Goal: Task Accomplishment & Management: Use online tool/utility

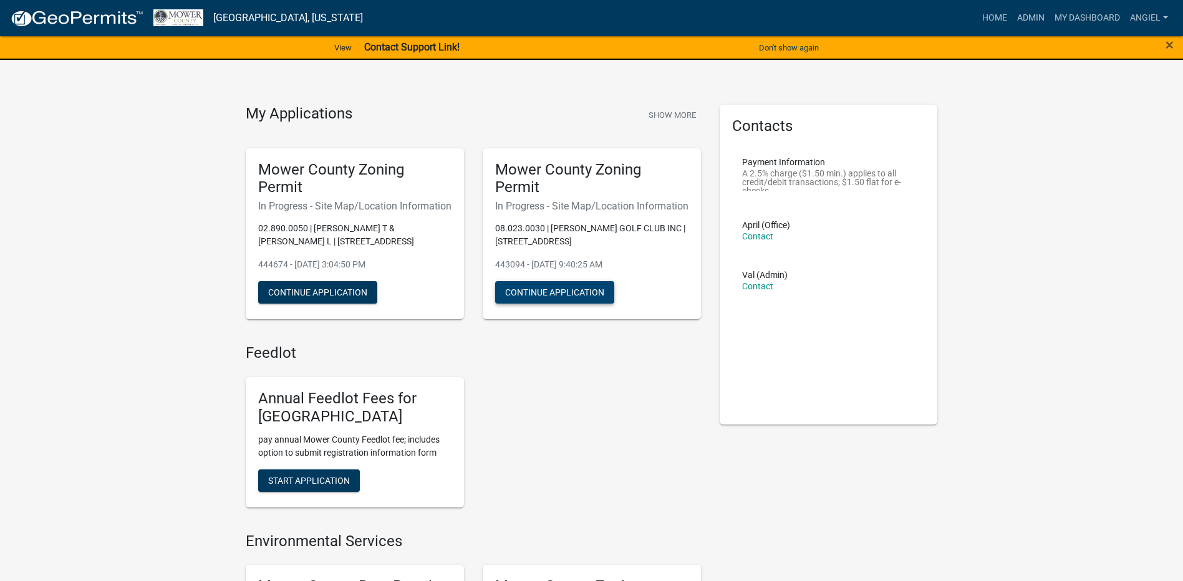
click at [551, 299] on button "Continue Application" at bounding box center [554, 292] width 119 height 22
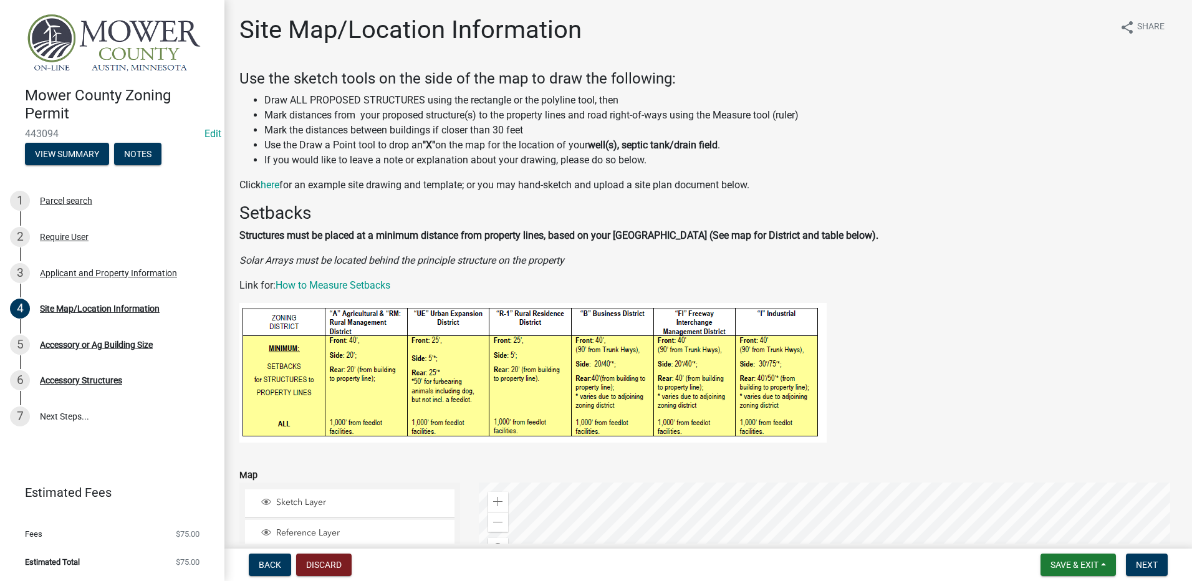
click at [395, 72] on h4 "Use the sketch tools on the side of the map to draw the following:" at bounding box center [708, 79] width 938 height 18
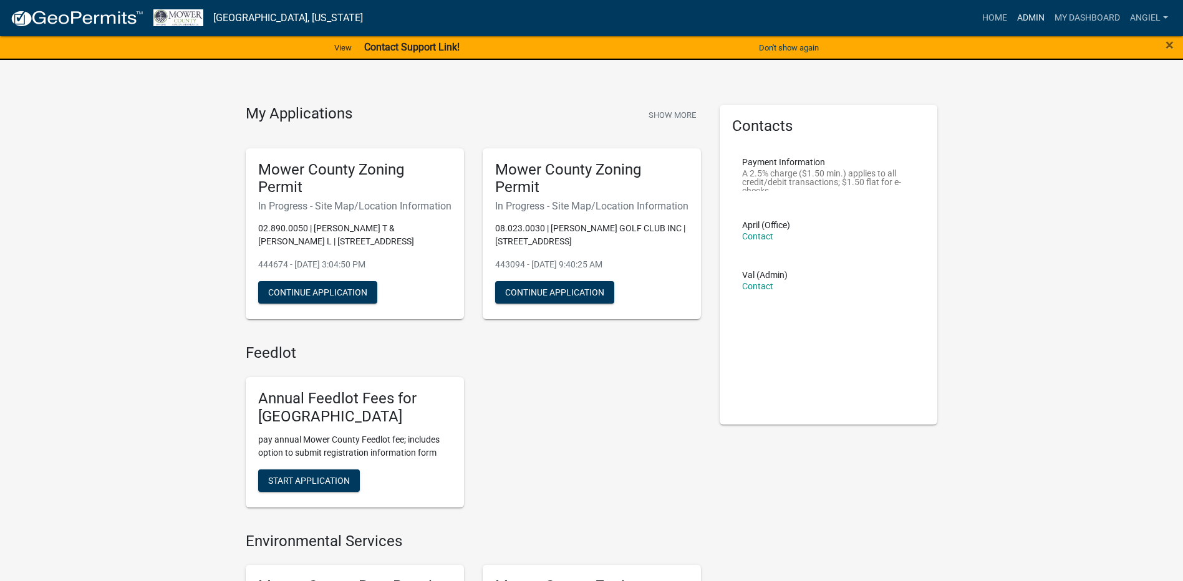
click at [1031, 17] on link "Admin" at bounding box center [1030, 18] width 37 height 24
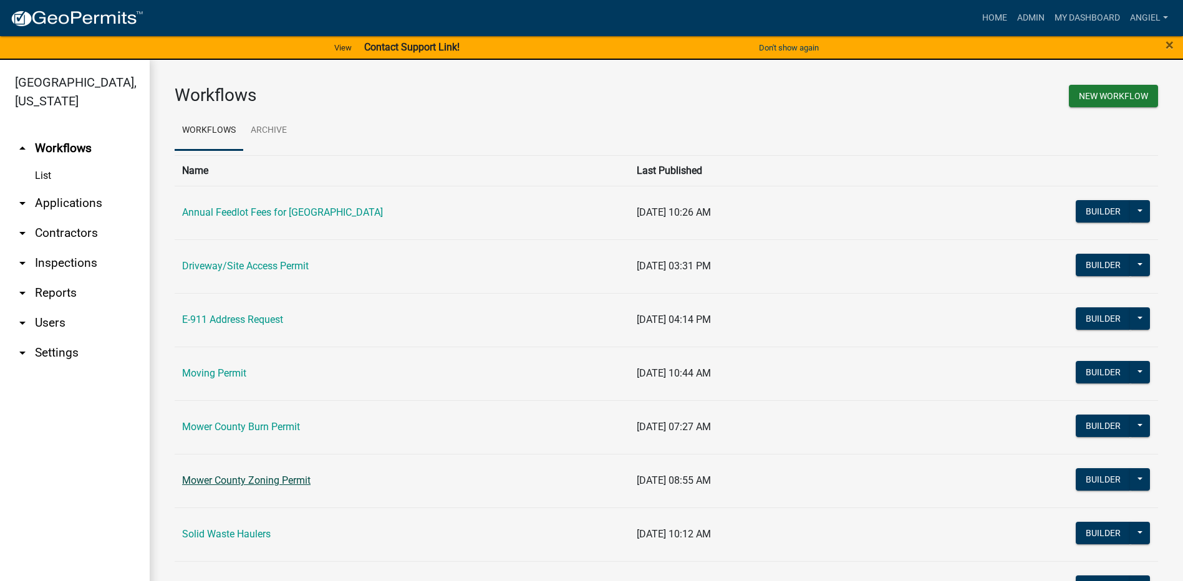
click at [270, 477] on link "Mower County Zoning Permit" at bounding box center [246, 481] width 128 height 12
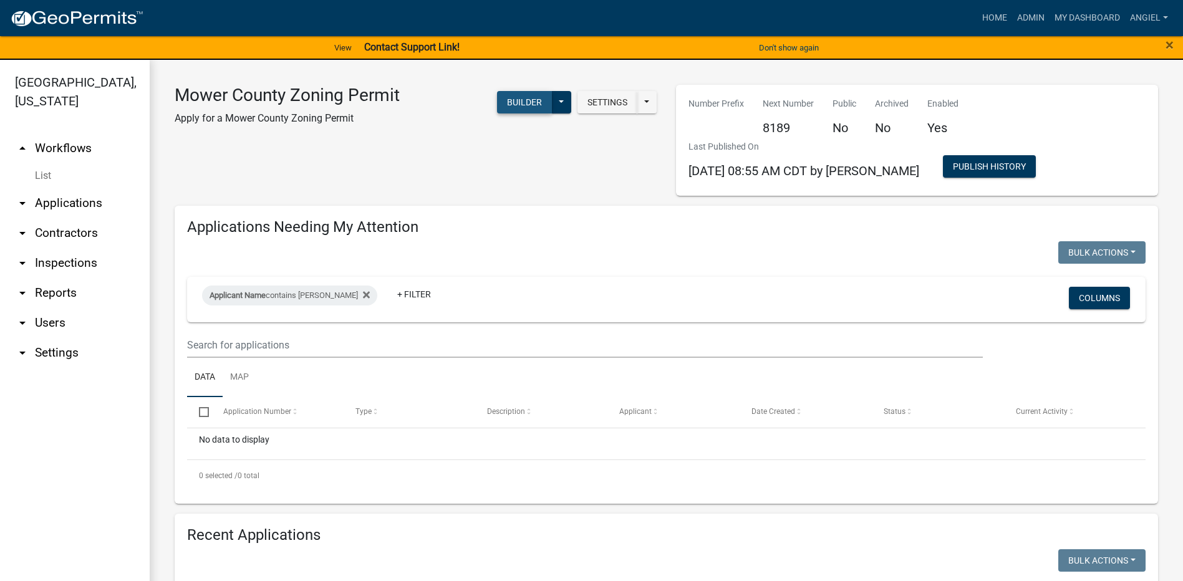
click at [539, 105] on button "Builder" at bounding box center [524, 102] width 55 height 22
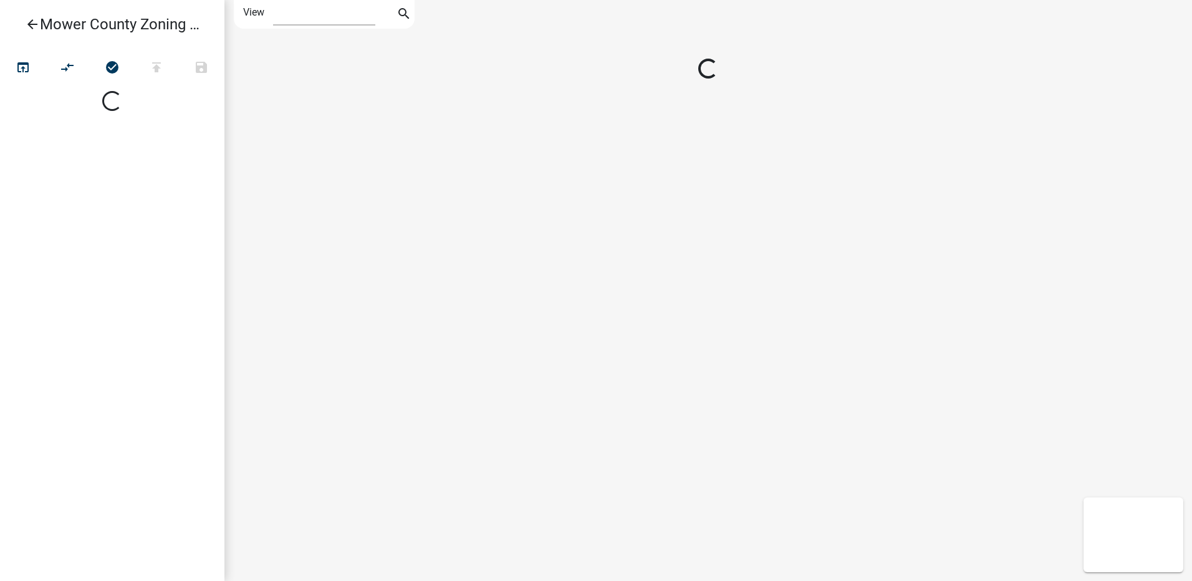
select select "1"
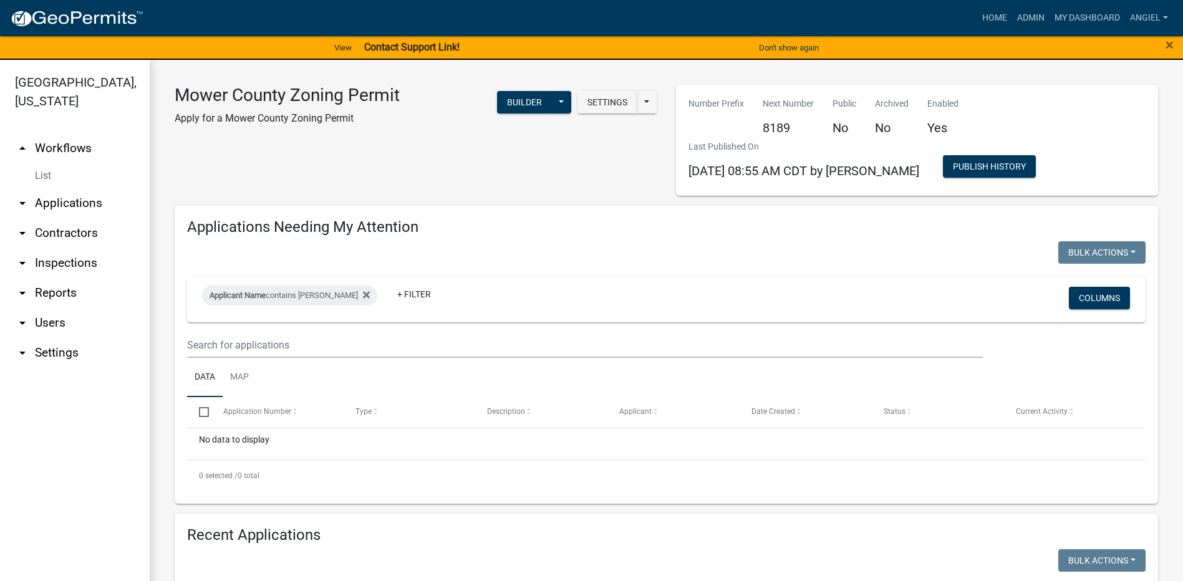
click at [49, 289] on link "arrow_drop_down Reports" at bounding box center [75, 293] width 150 height 30
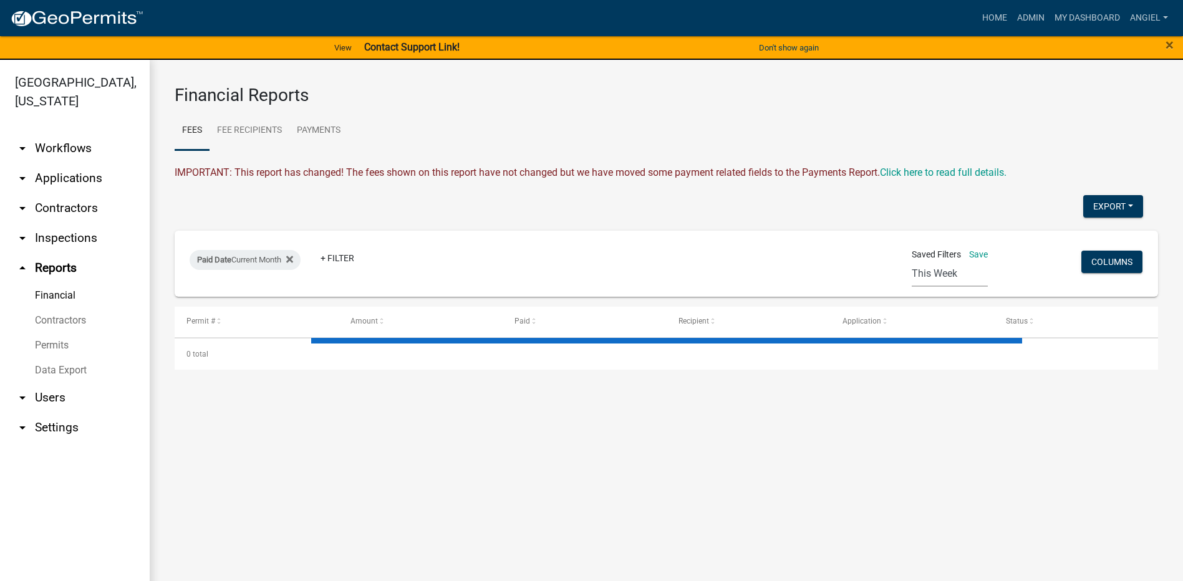
click at [947, 272] on select "This Week This Week CC This Week Online (new filter)" at bounding box center [950, 274] width 76 height 26
click at [912, 261] on select "This Week This Week CC This Week Online (new filter)" at bounding box center [950, 274] width 76 height 26
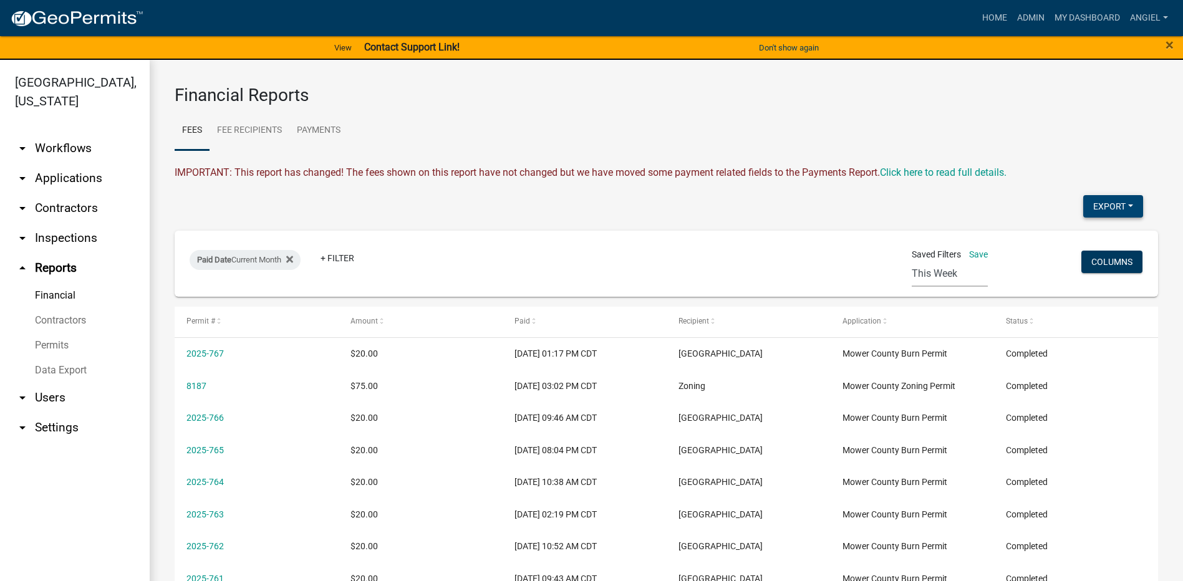
click at [1113, 202] on button "Export" at bounding box center [1113, 206] width 60 height 22
click at [374, 196] on div "Export Excel Format (.xlsx) CSV Format (.csv)" at bounding box center [658, 208] width 987 height 26
click at [1056, 97] on h3 "Financial Reports" at bounding box center [666, 95] width 983 height 21
click at [54, 344] on link "Permits" at bounding box center [75, 345] width 150 height 25
select select "0: null"
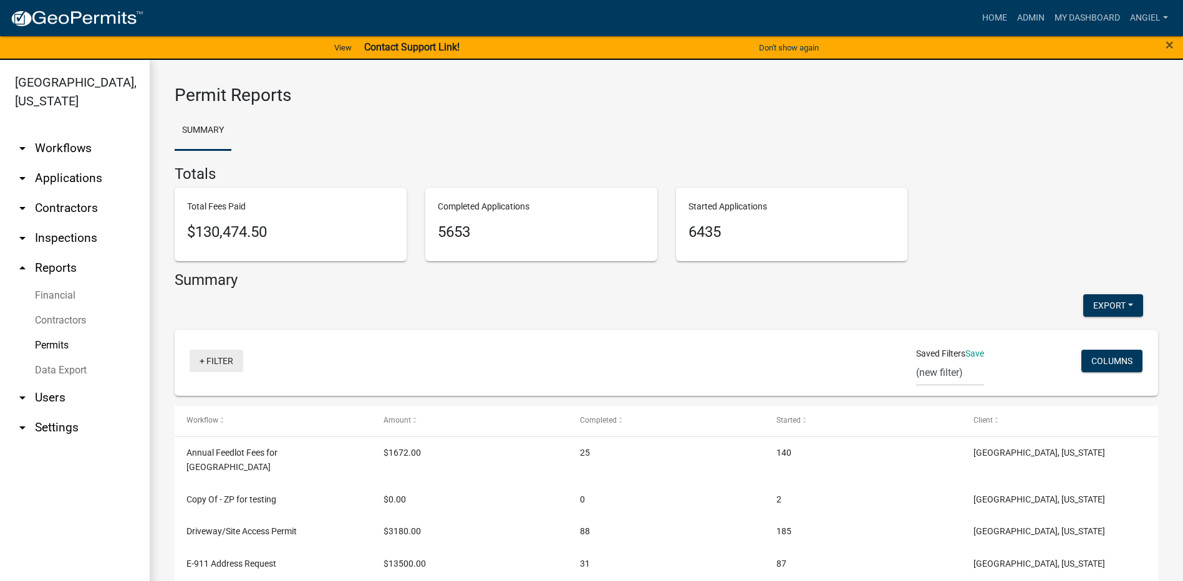
click at [201, 359] on link "+ Filter" at bounding box center [217, 361] width 54 height 22
click at [199, 455] on li "Created Date" at bounding box center [219, 456] width 114 height 29
click at [223, 413] on select "[DATE] [DATE] Current Week Previous Week Current Month Last Month Current Calen…" at bounding box center [268, 406] width 125 height 26
select select "this_1_years"
click at [206, 393] on select "[DATE] [DATE] Current Week Previous Week Current Month Last Month Current Calen…" at bounding box center [268, 406] width 125 height 26
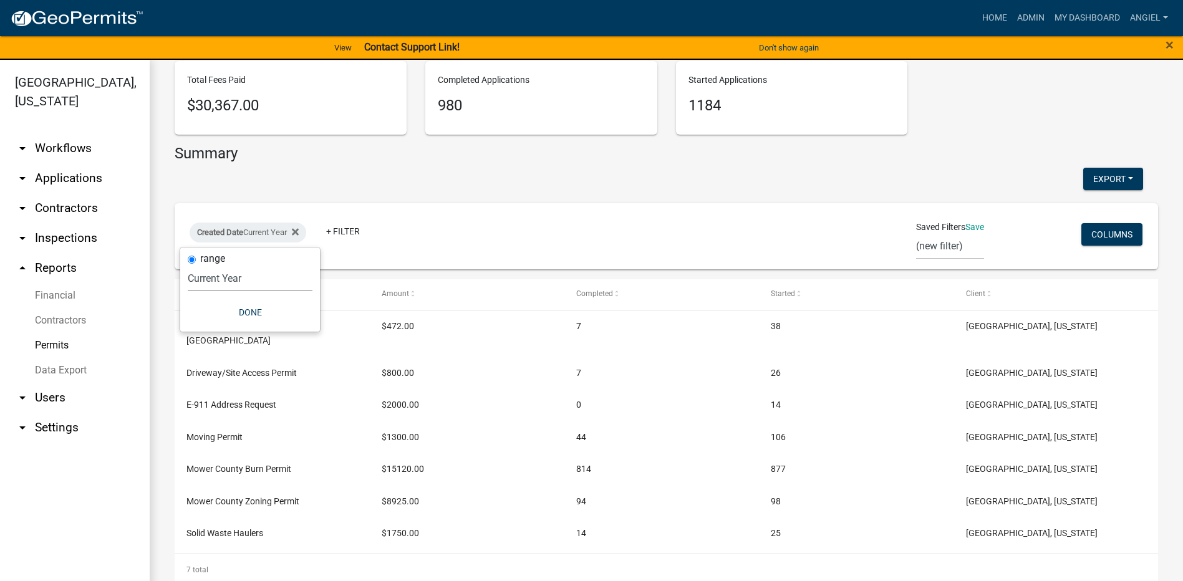
scroll to position [127, 0]
click at [433, 220] on div "Created Date Current Year + Filter" at bounding box center [504, 236] width 648 height 32
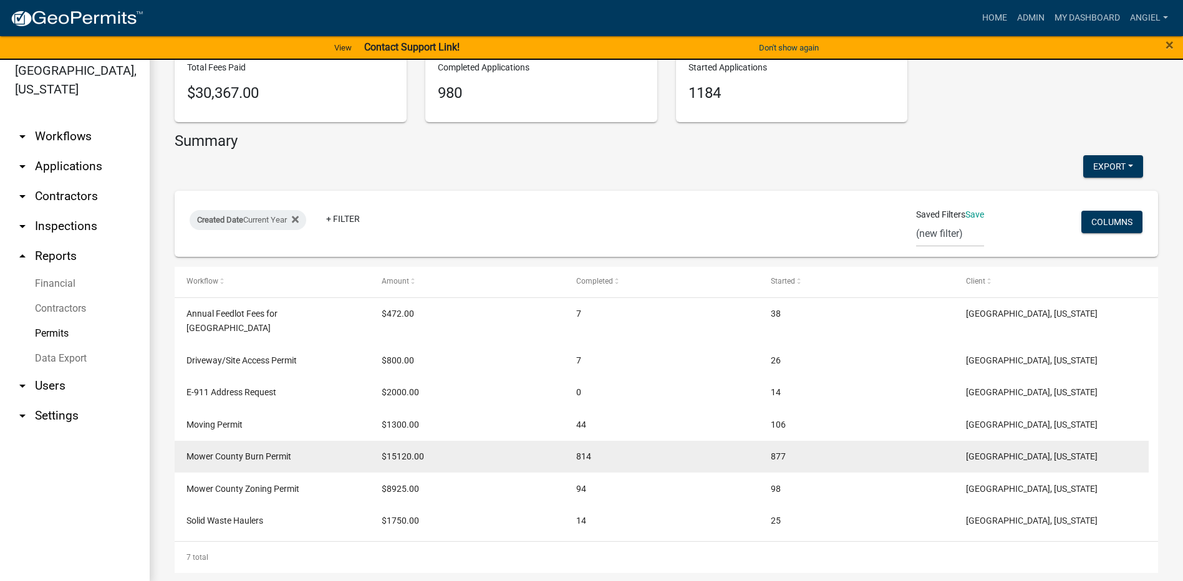
scroll to position [15, 0]
